Goal: Find specific page/section: Find specific page/section

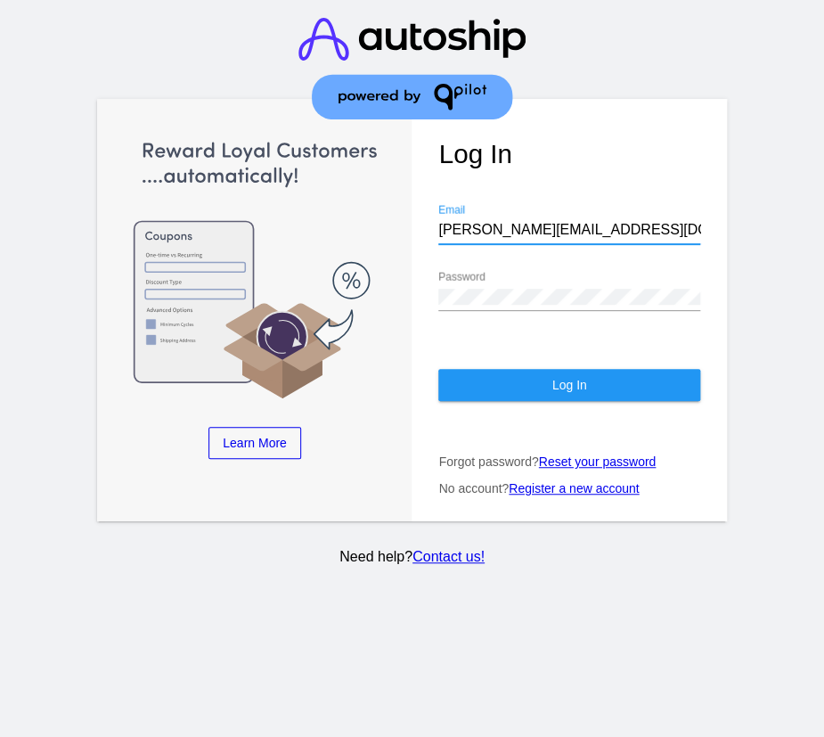
click at [599, 230] on input "[PERSON_NAME][EMAIL_ADDRESS][DOMAIN_NAME]" at bounding box center [568, 230] width 261 height 16
type input "[EMAIL_ADDRESS][DOMAIN_NAME]"
click at [542, 384] on button "Log In" at bounding box center [568, 385] width 261 height 32
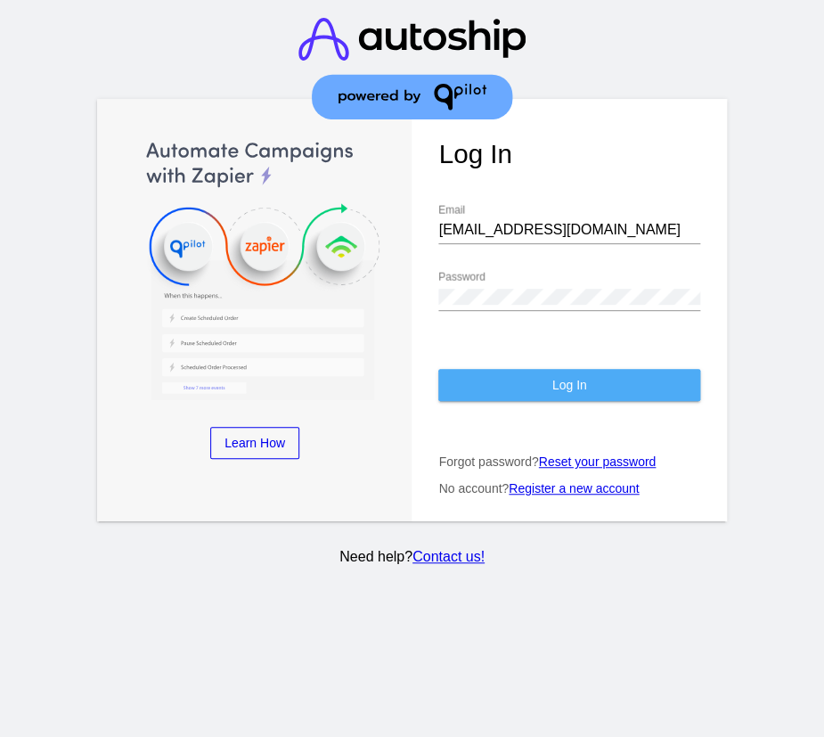
click at [588, 371] on button "Log In" at bounding box center [568, 385] width 261 height 32
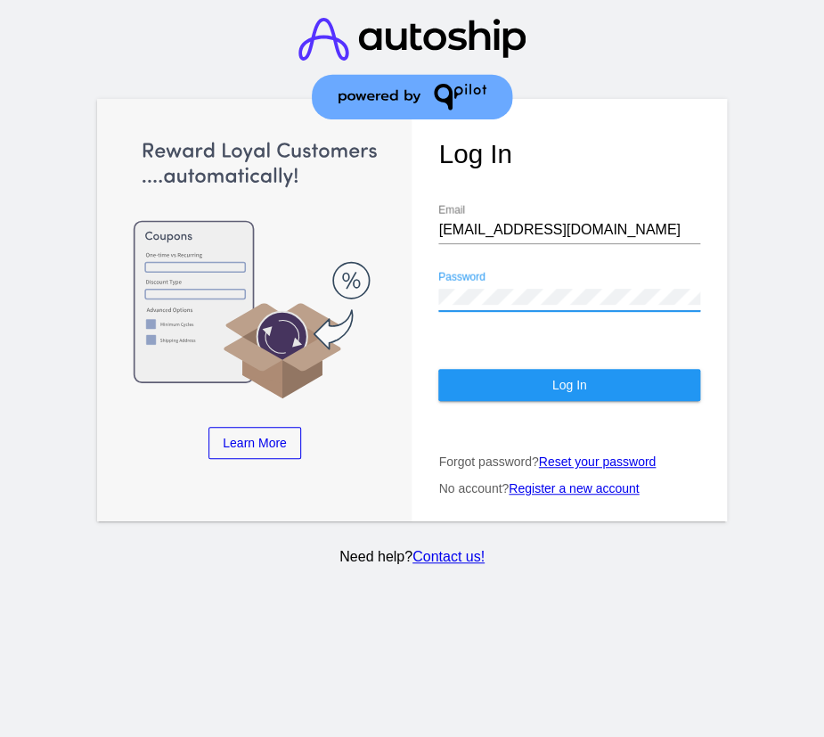
click at [591, 379] on button "Log In" at bounding box center [568, 385] width 261 height 32
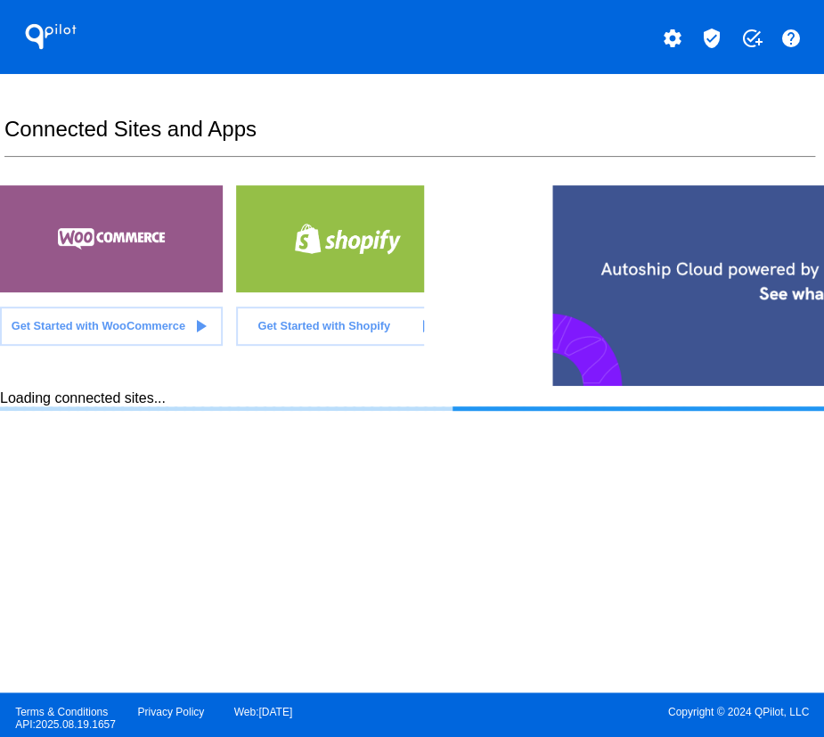
click at [713, 44] on mat-icon "verified_user" at bounding box center [711, 38] width 21 height 21
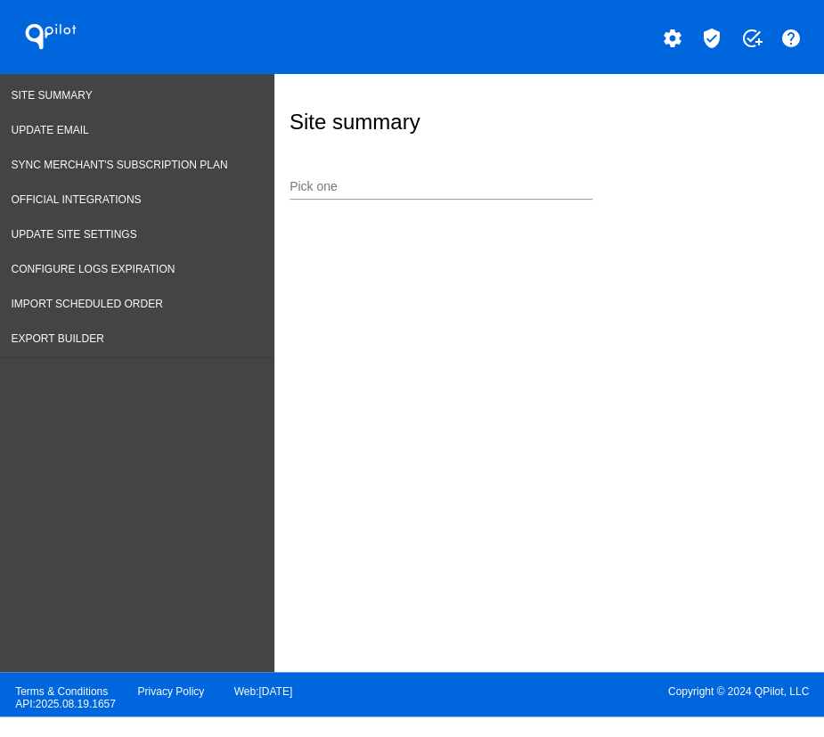
click at [375, 188] on input "Pick one" at bounding box center [440, 187] width 303 height 14
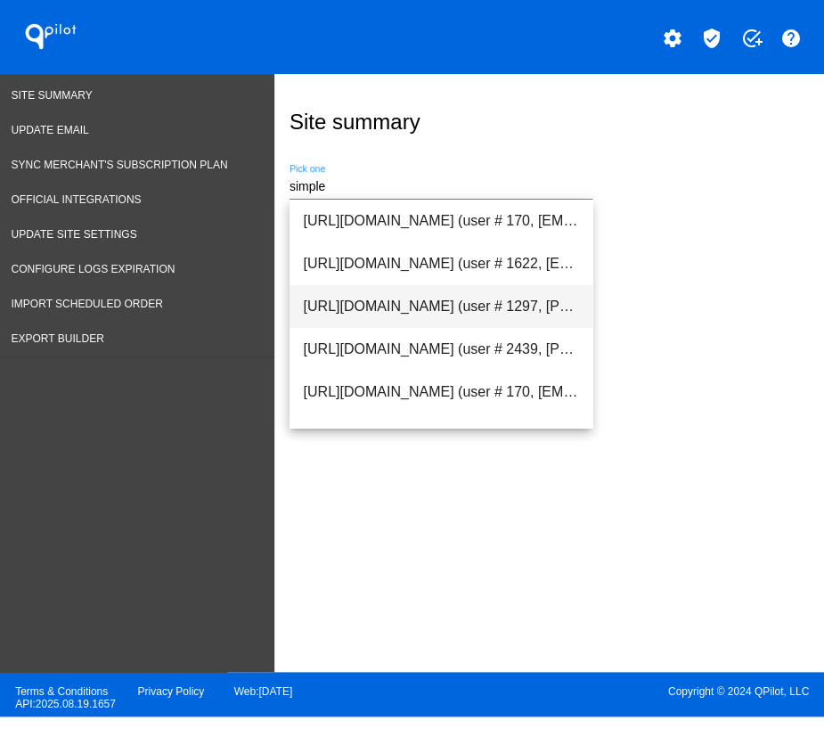
click at [405, 302] on span "[URL][DOMAIN_NAME] (user # 1297, [PERSON_NAME][EMAIL_ADDRESS][DOMAIN_NAME]) - P…" at bounding box center [441, 306] width 274 height 43
type input "[URL][DOMAIN_NAME] (user # 1297, [PERSON_NAME][EMAIL_ADDRESS][DOMAIN_NAME]) - P…"
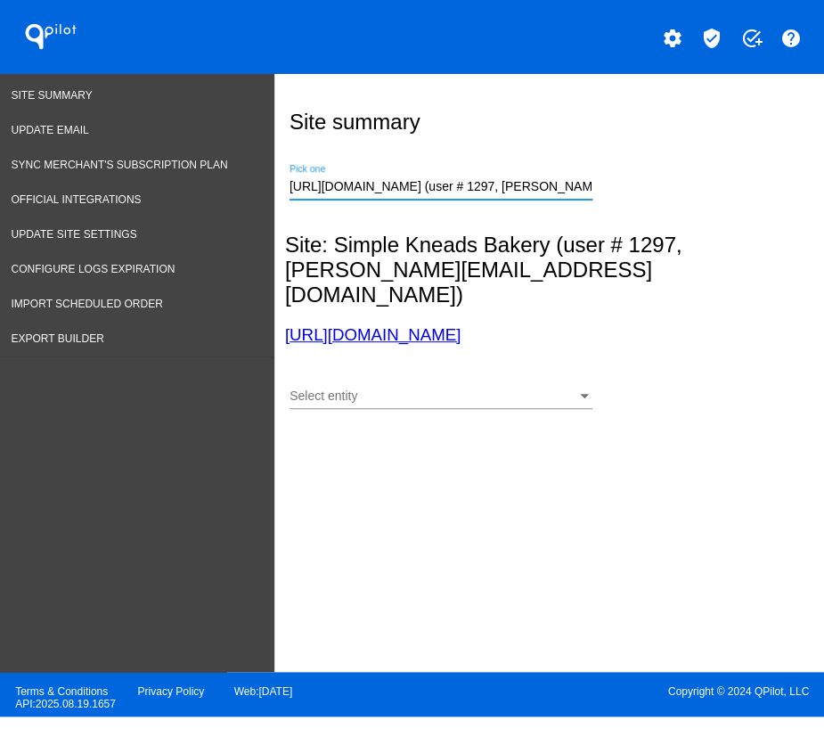
scroll to position [0, 155]
click at [363, 374] on div "Select entity Select entity" at bounding box center [440, 391] width 303 height 35
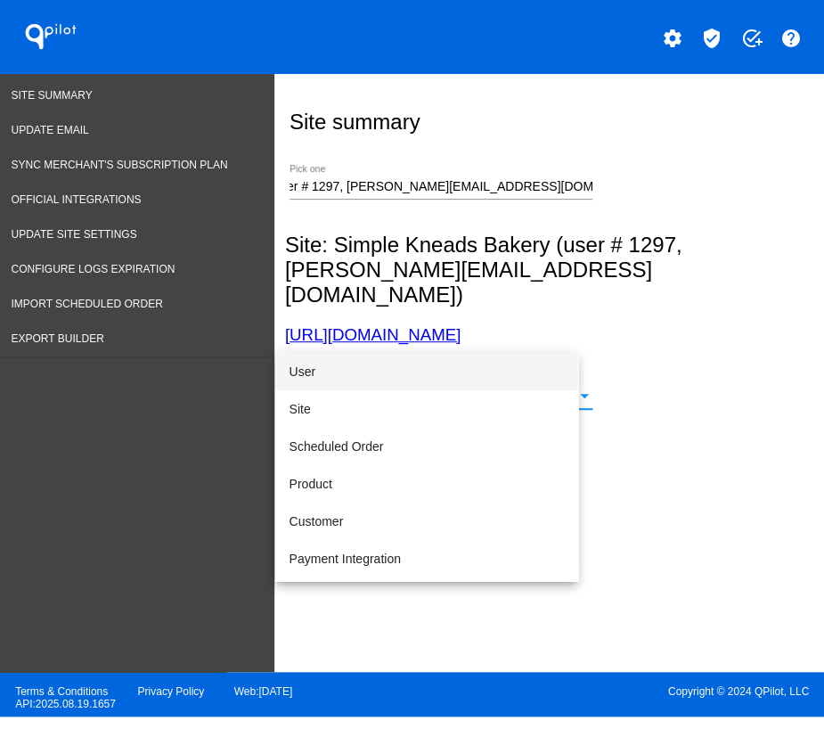
scroll to position [0, 0]
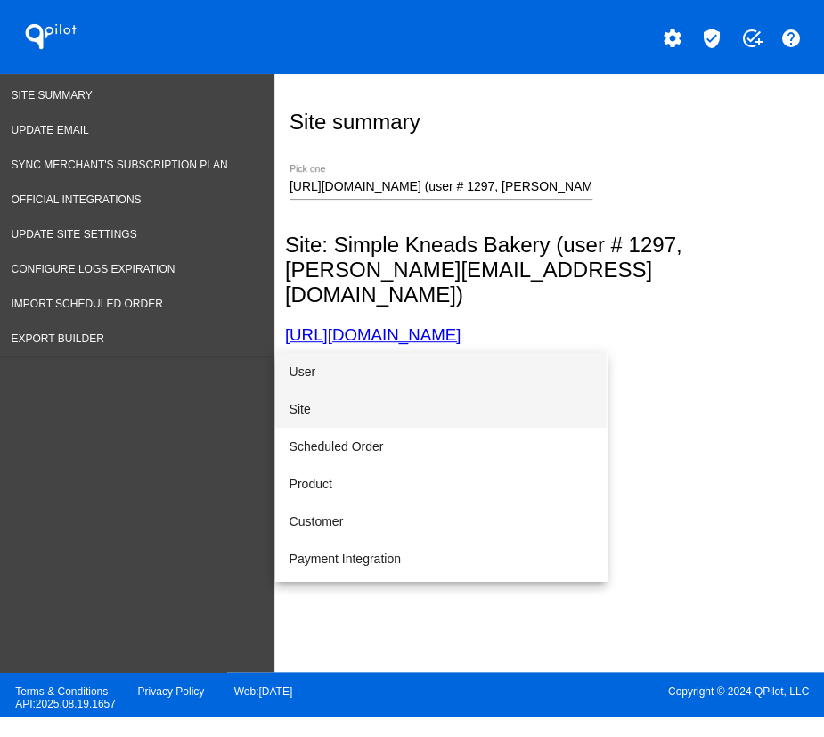
click at [334, 399] on span "Site" at bounding box center [440, 408] width 303 height 37
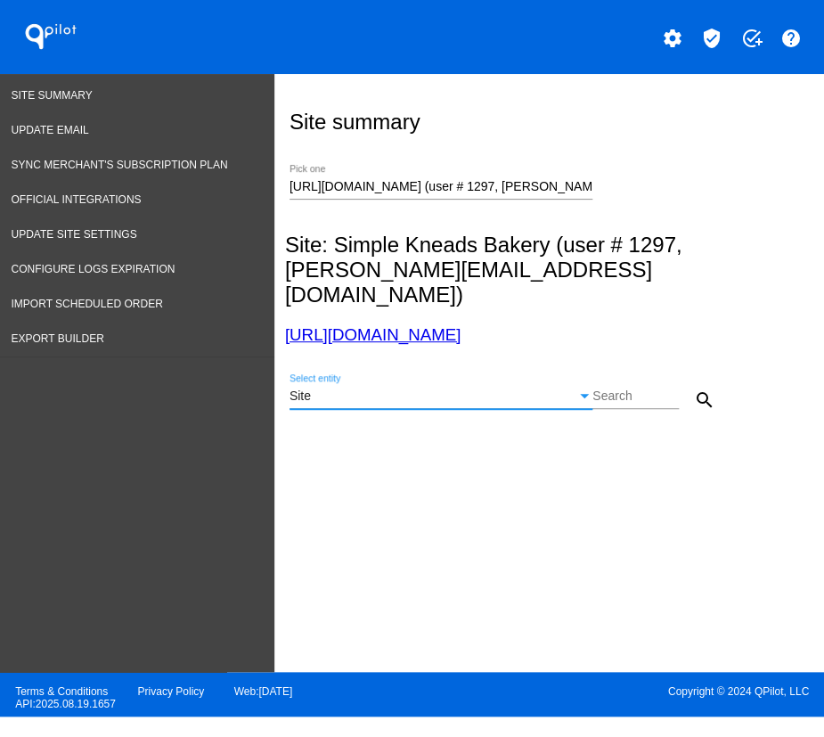
click at [690, 381] on button "search" at bounding box center [705, 399] width 36 height 36
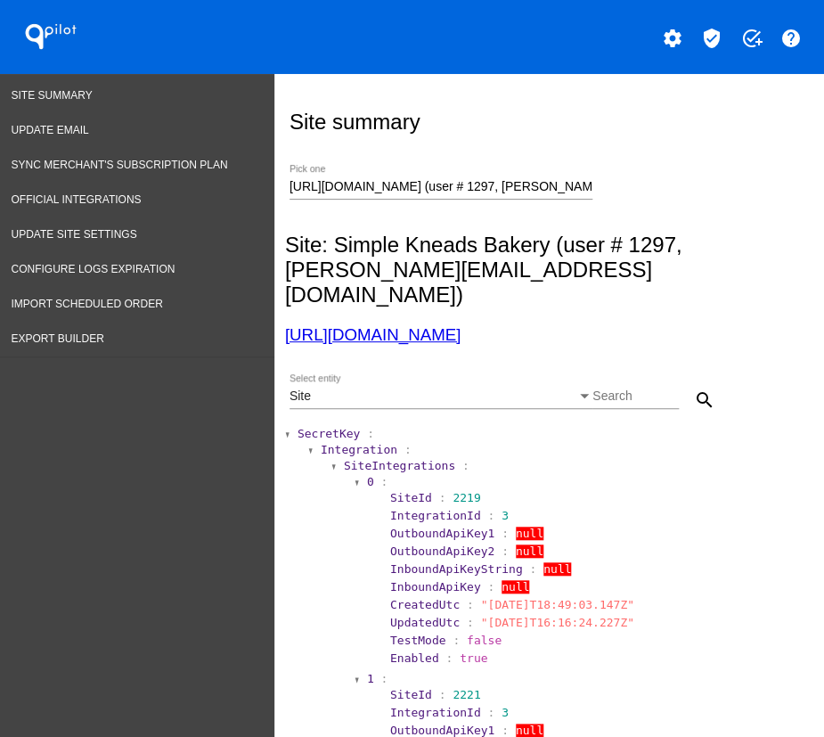
click at [322, 427] on span "SecretKey" at bounding box center [328, 433] width 62 height 13
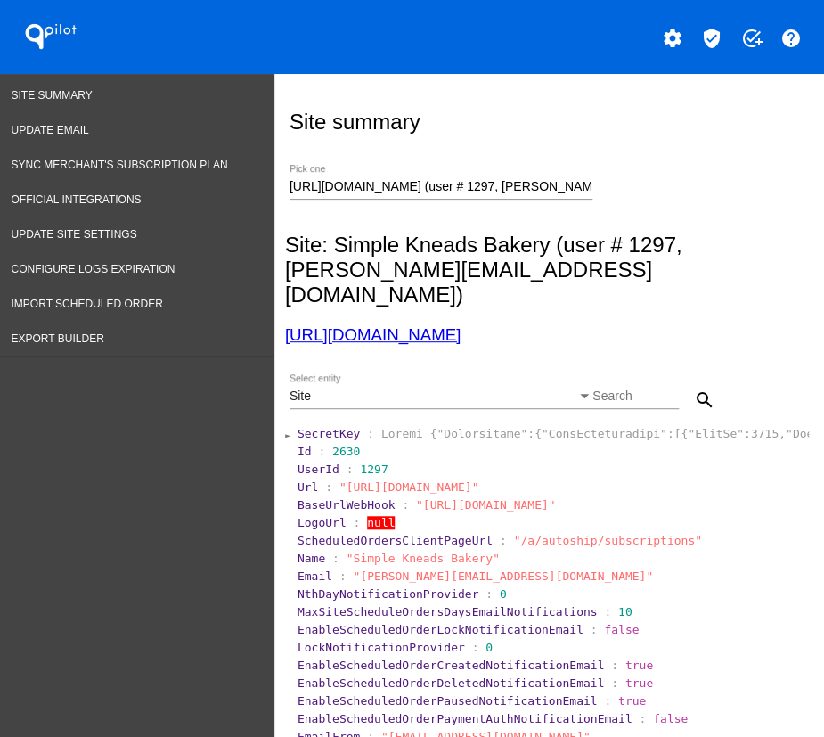
click at [416, 186] on input "[URL][DOMAIN_NAME] (user # 1297, [PERSON_NAME][EMAIL_ADDRESS][DOMAIN_NAME]) - P…" at bounding box center [440, 187] width 303 height 14
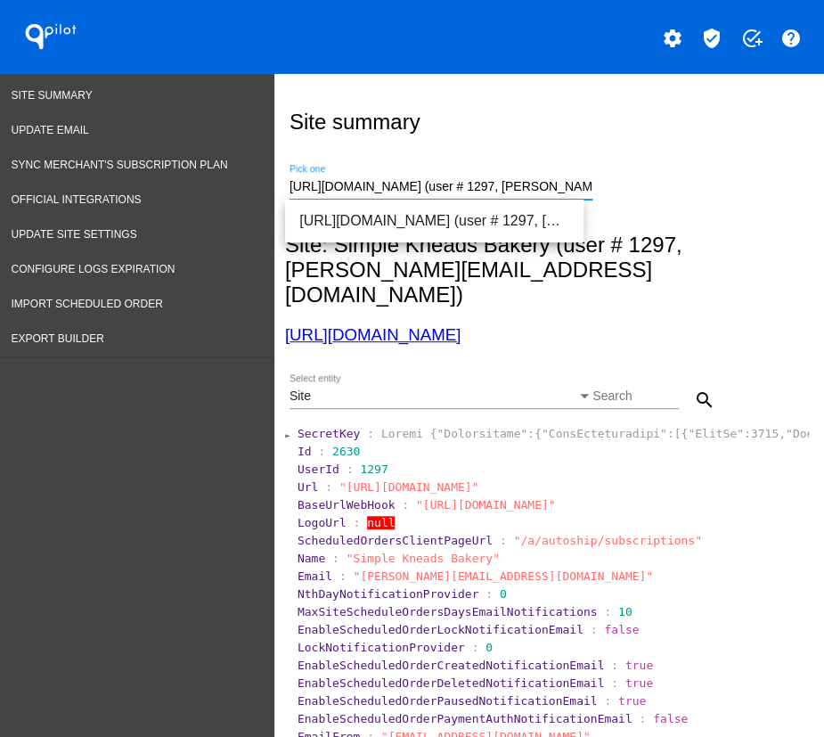
click at [416, 186] on input "[URL][DOMAIN_NAME] (user # 1297, [PERSON_NAME][EMAIL_ADDRESS][DOMAIN_NAME]) - P…" at bounding box center [440, 187] width 303 height 14
drag, startPoint x: 416, startPoint y: 186, endPoint x: 340, endPoint y: 409, distance: 235.2
click at [340, 427] on span "SecretKey" at bounding box center [328, 433] width 62 height 13
click at [335, 427] on span "SecretKey" at bounding box center [328, 433] width 62 height 13
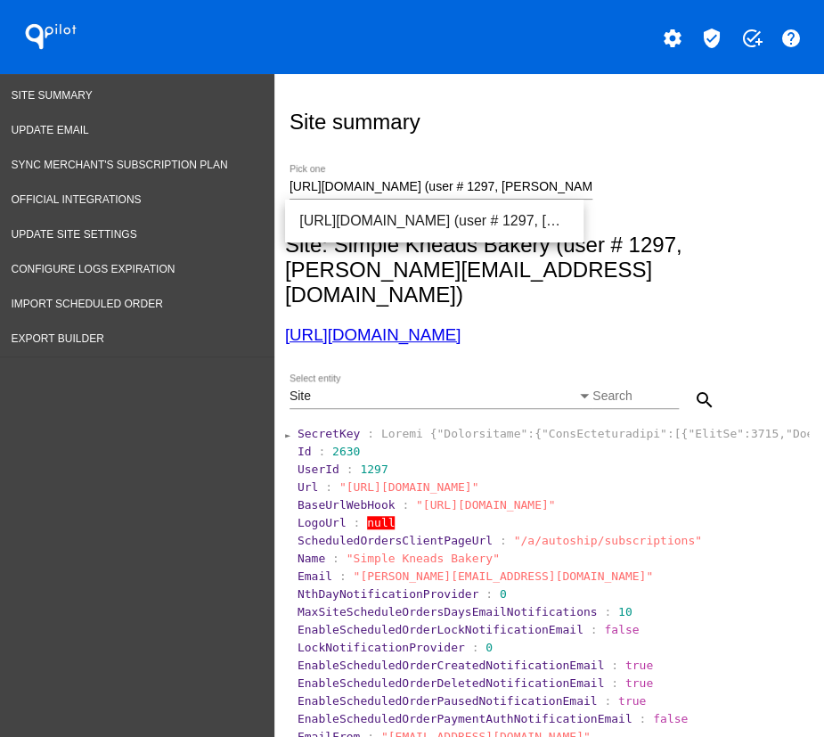
click at [325, 427] on span "SecretKey" at bounding box center [328, 433] width 62 height 13
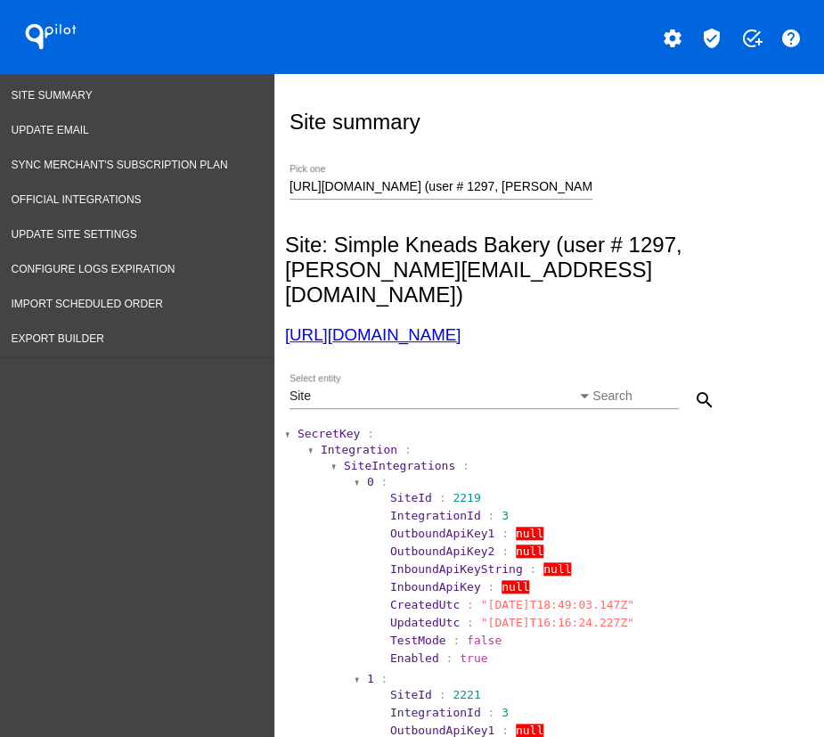
click at [302, 427] on span "SecretKey" at bounding box center [328, 433] width 62 height 13
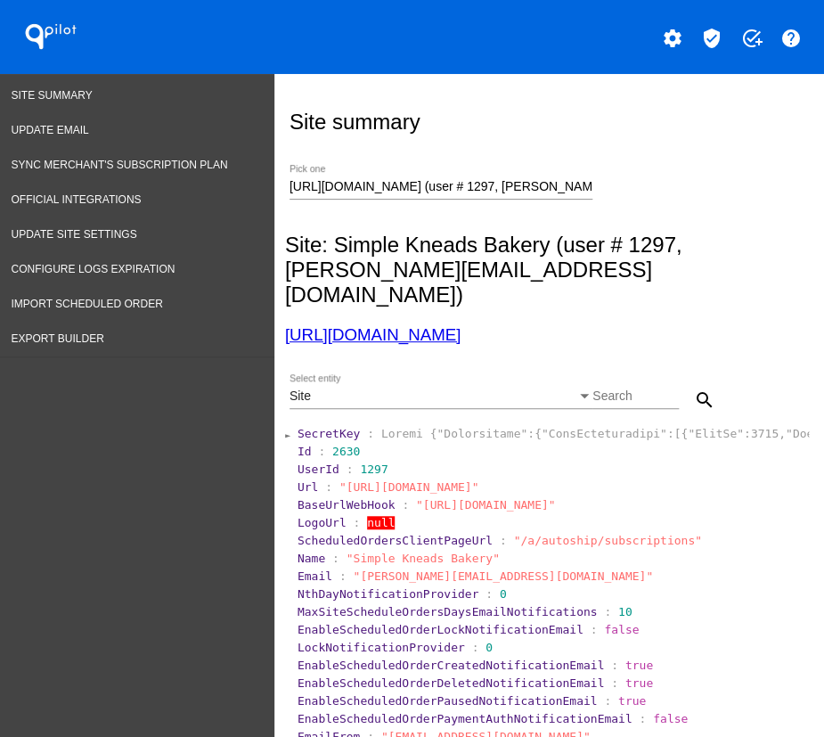
click at [487, 374] on div "Site Select entity" at bounding box center [440, 391] width 303 height 35
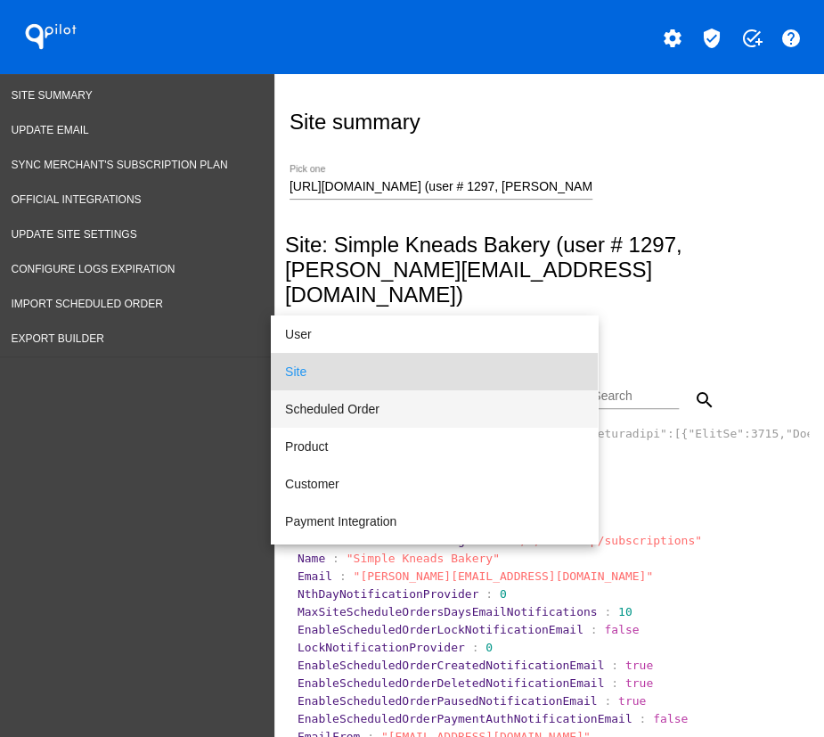
click at [369, 403] on span "Scheduled Order" at bounding box center [434, 408] width 298 height 37
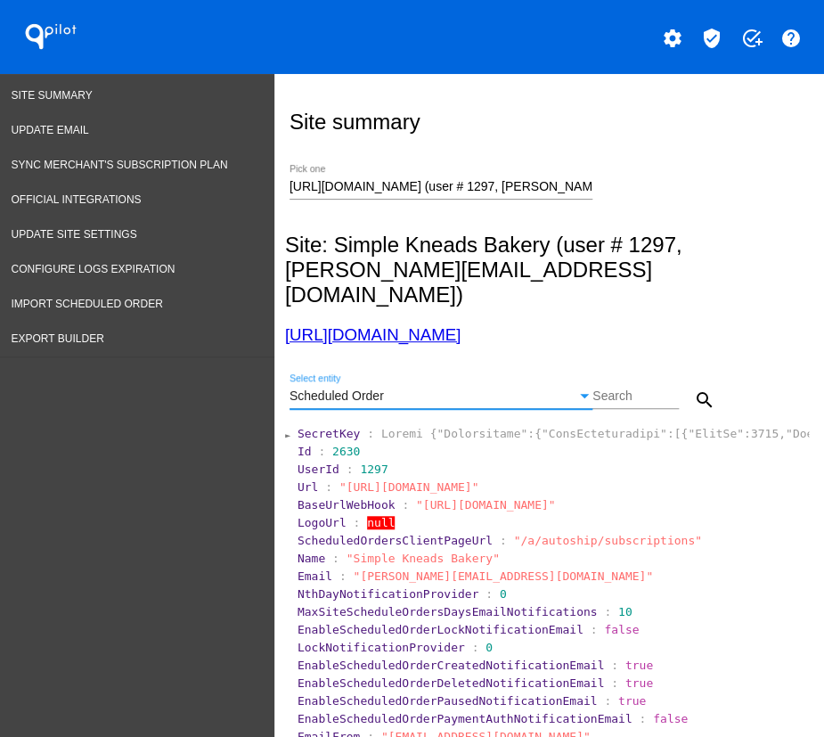
click at [325, 388] on span "Scheduled Order" at bounding box center [336, 395] width 94 height 14
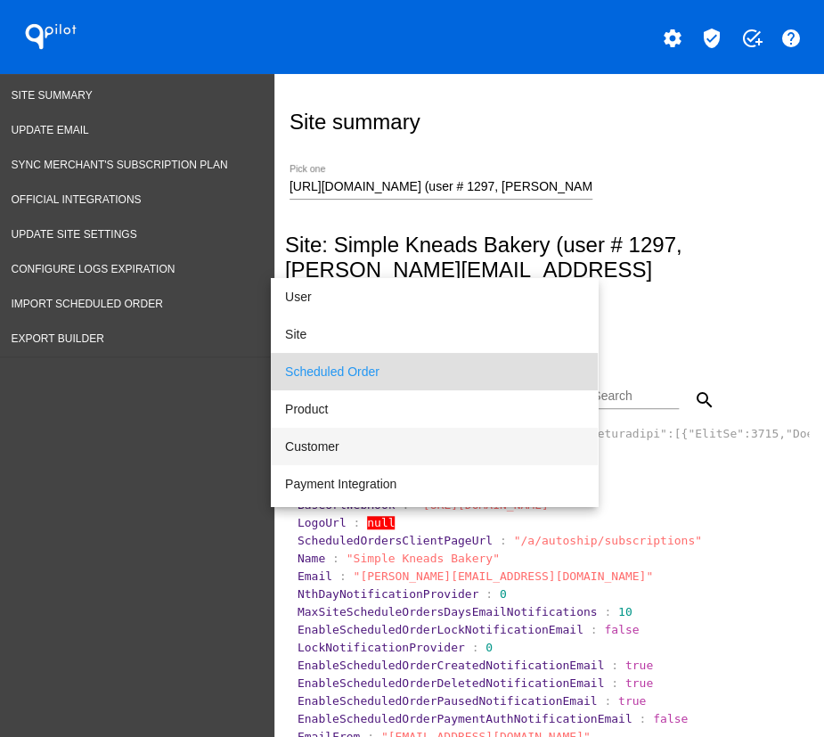
click at [338, 439] on span "Customer" at bounding box center [434, 446] width 298 height 37
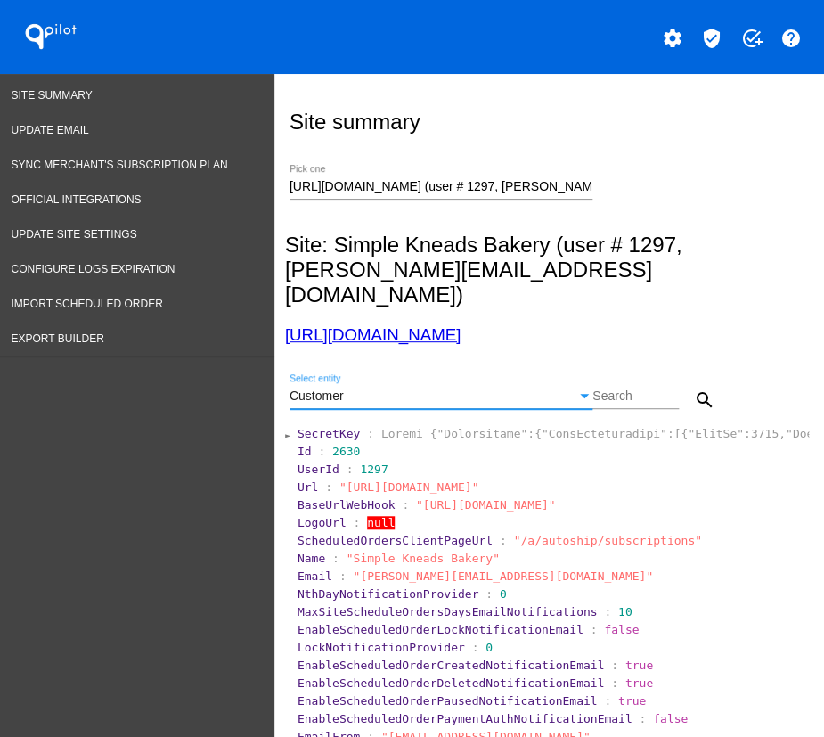
click at [605, 389] on input "Search" at bounding box center [635, 396] width 86 height 14
